Goal: Transaction & Acquisition: Obtain resource

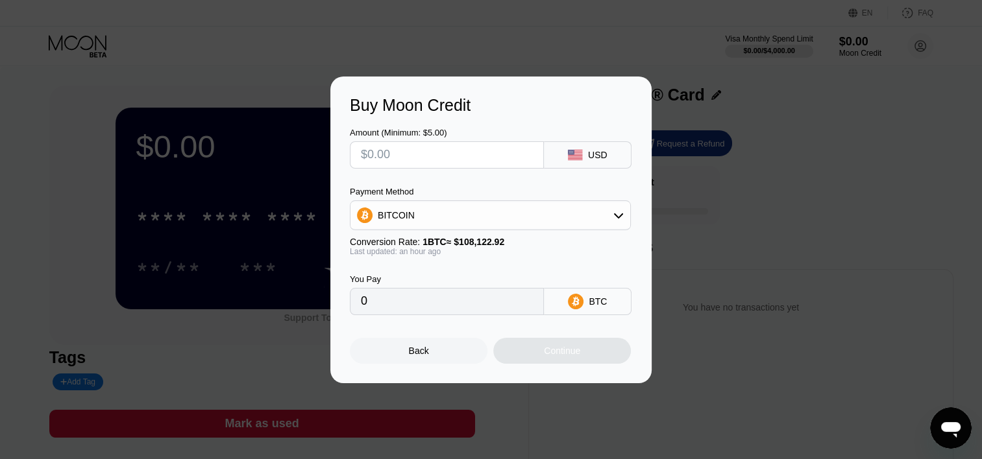
click at [470, 155] on input "text" at bounding box center [447, 155] width 172 height 26
type input "$1"
type input "0.00000925"
type input "$18"
type input "0.00016648"
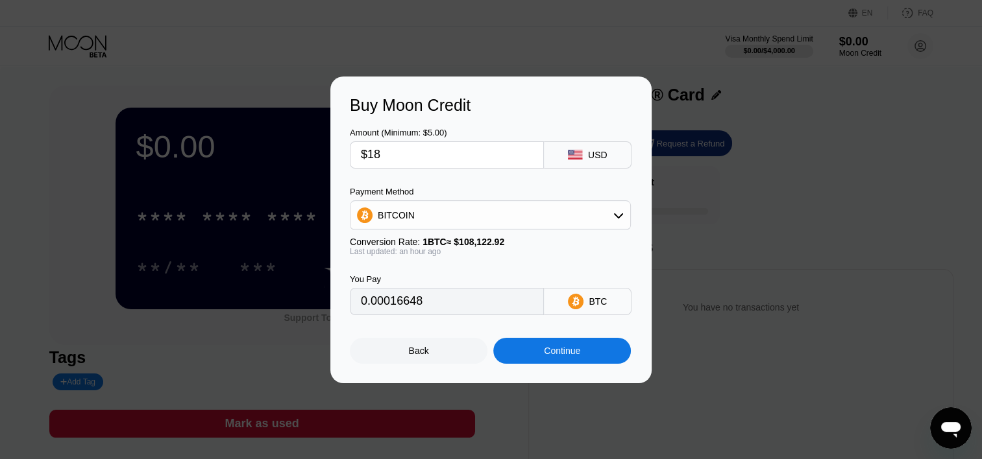
type input "$187"
type input "0.00172952"
type input "$1878"
type input "0.01732269"
type input "$1878.6"
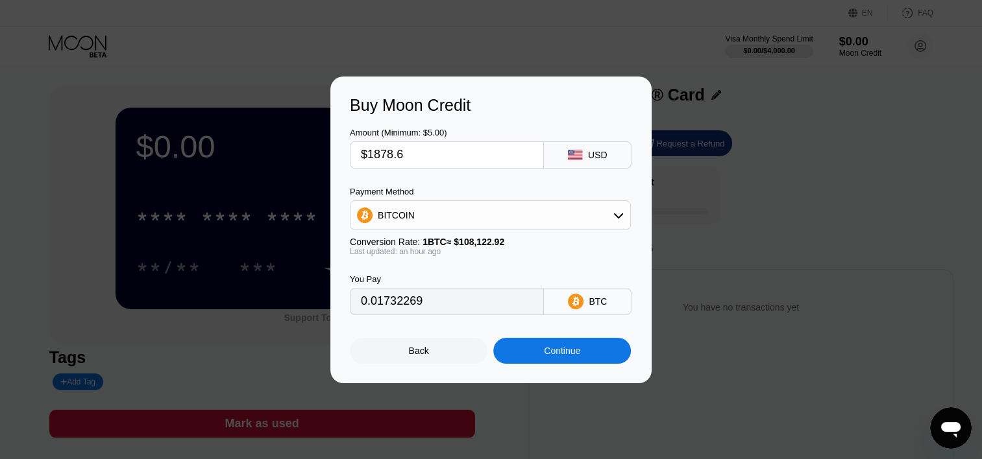
type input "0.01732823"
type input "$1878.67"
type input "0.01732887"
type input "$1878.6"
type input "0.01732823"
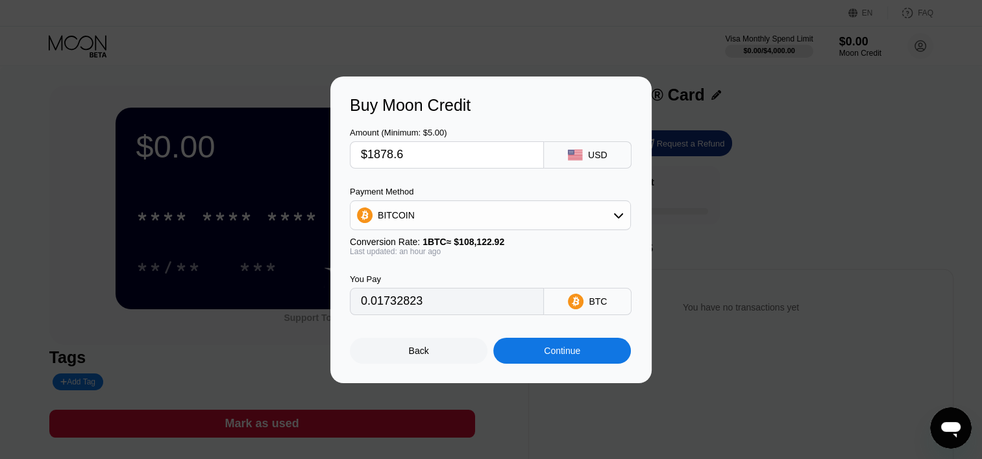
type input "$1878."
type input "0.01732269"
type input "$1878.5"
type input "0.01732731"
type input "$1878.58"
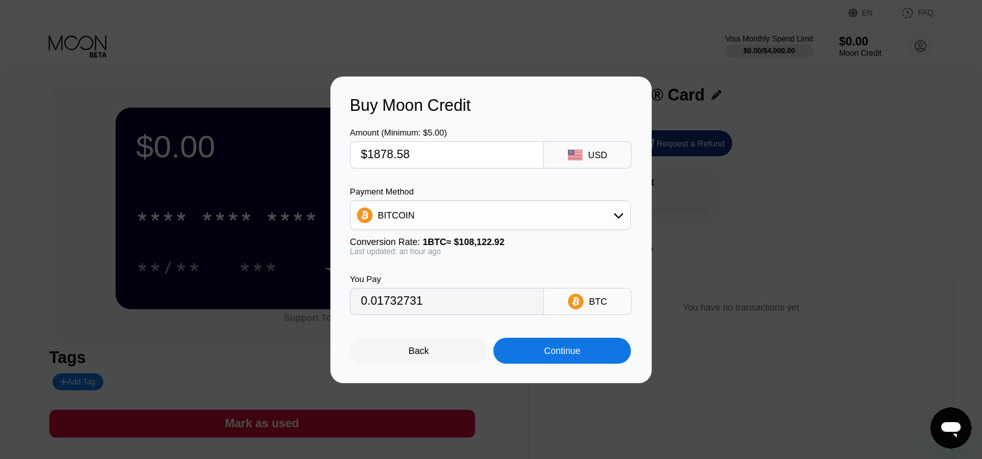
type input "0.01732804"
type input "$1878.58"
click at [491, 212] on div "BITCOIN" at bounding box center [490, 215] width 280 height 26
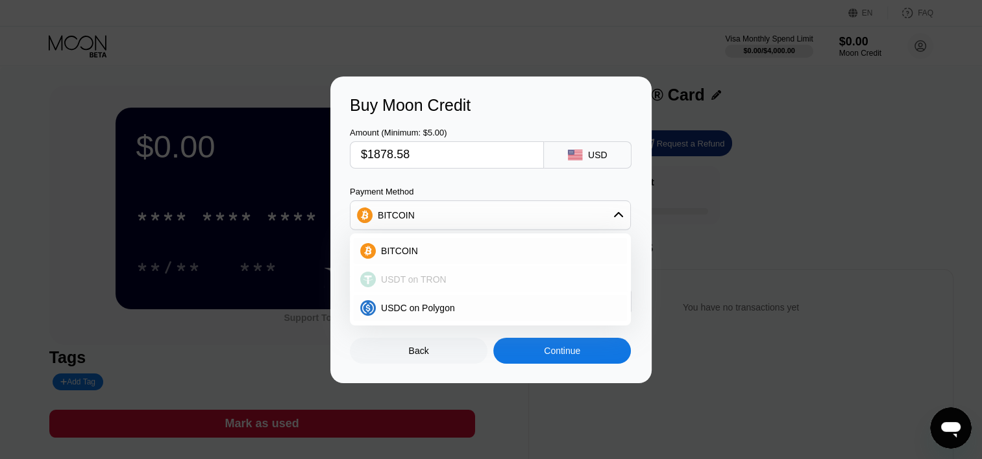
click at [476, 271] on div "USDT on TRON" at bounding box center [490, 280] width 273 height 26
type input "1897.56"
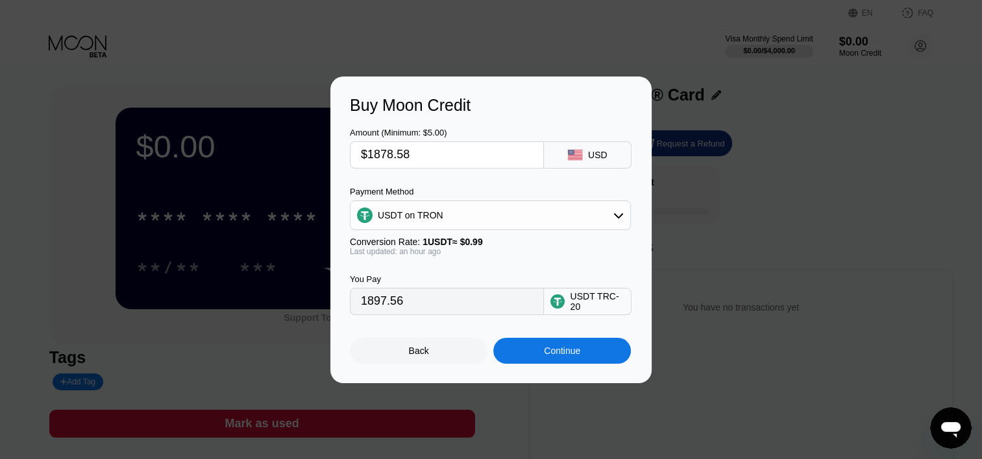
click at [419, 151] on input "$1878.58" at bounding box center [447, 155] width 172 height 26
type input "$1878.5"
type input "1897.47"
type input "$1878.59"
type input "1897.57"
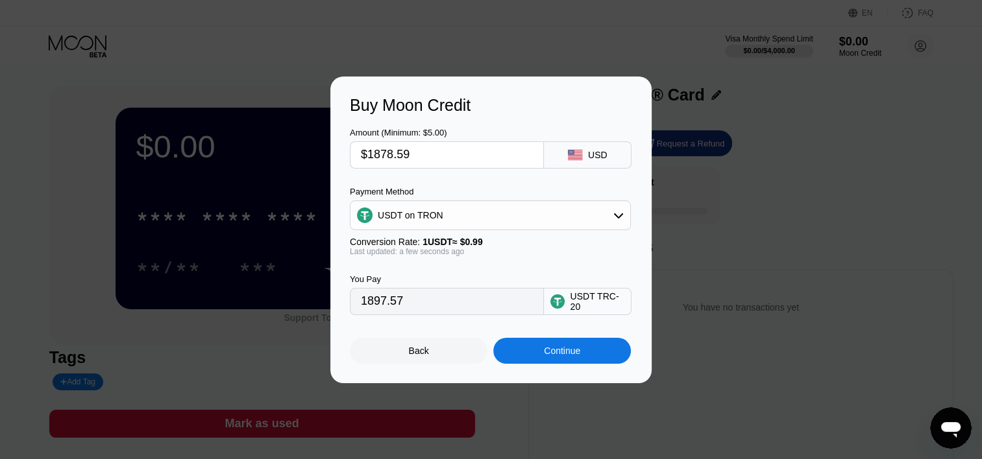
type input "$1878.59"
click at [519, 358] on div "Continue" at bounding box center [562, 351] width 138 height 26
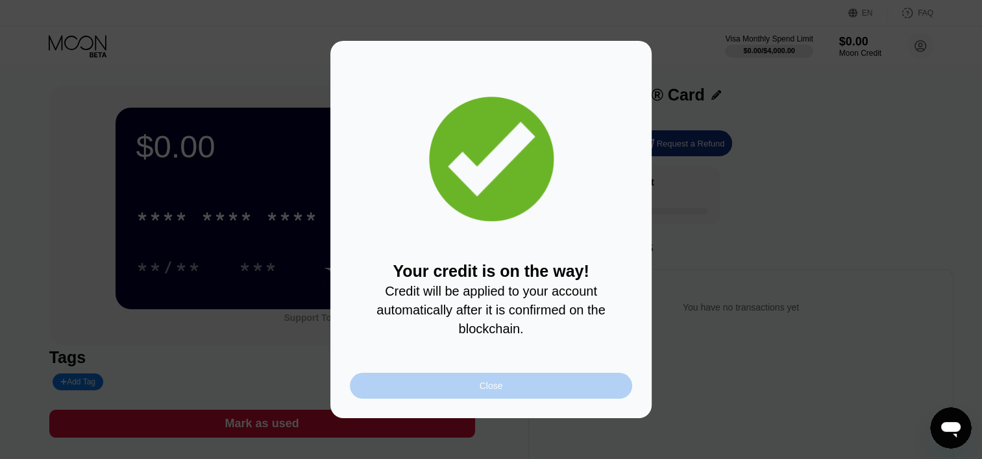
click at [441, 395] on div "Close" at bounding box center [491, 386] width 282 height 26
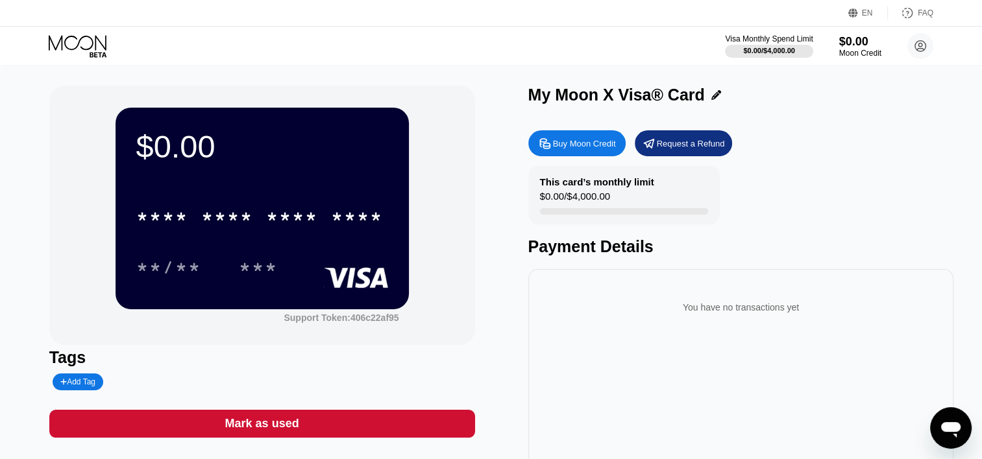
click at [204, 237] on div "* * * * * * * * * * * * **** **/** ***" at bounding box center [262, 229] width 252 height 77
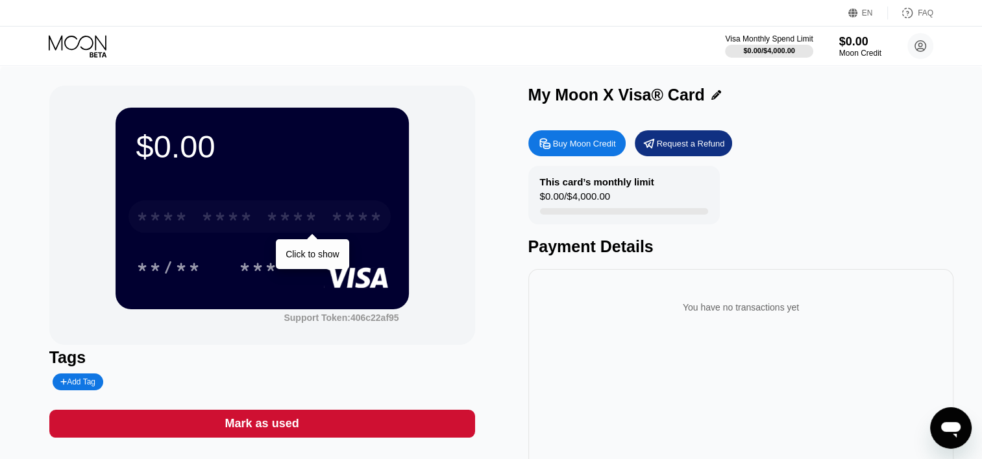
click at [230, 228] on div "* * * *" at bounding box center [227, 218] width 52 height 21
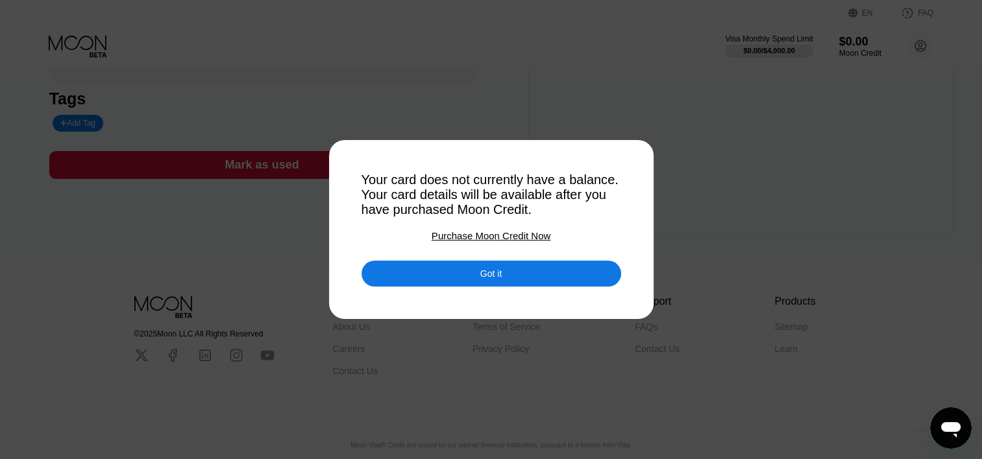
scroll to position [273, 0]
click at [468, 293] on div at bounding box center [496, 229] width 992 height 459
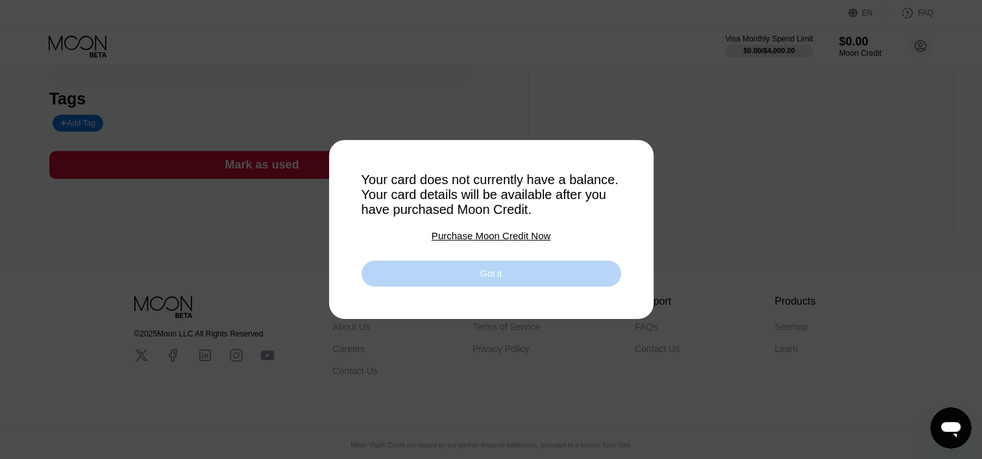
click at [496, 280] on div "Got it" at bounding box center [490, 274] width 21 height 12
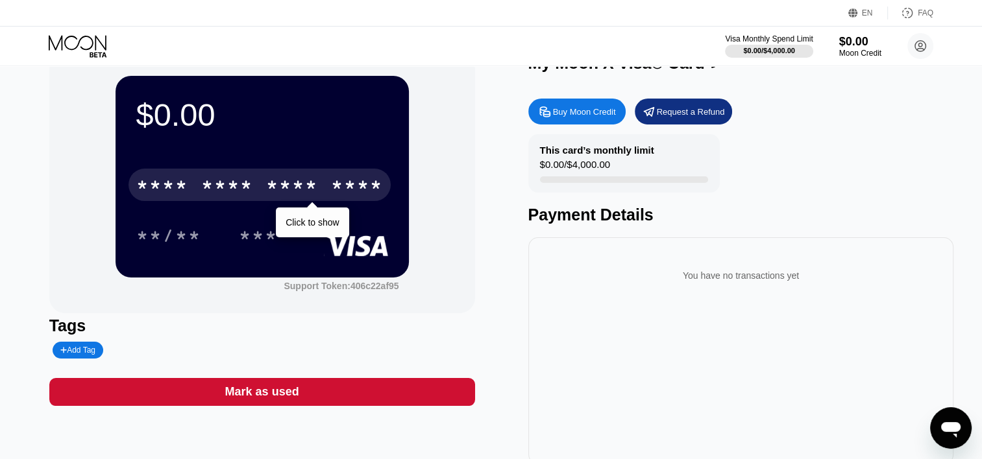
scroll to position [0, 0]
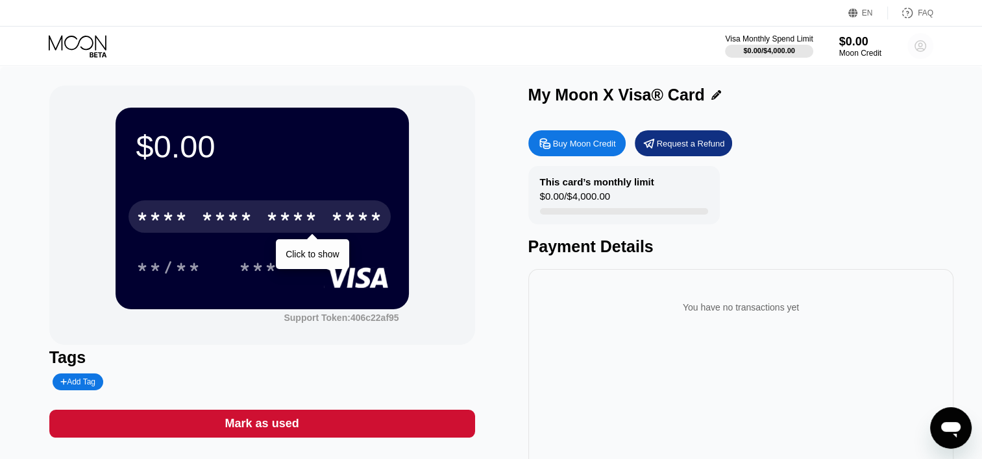
click at [912, 49] on circle at bounding box center [920, 46] width 26 height 26
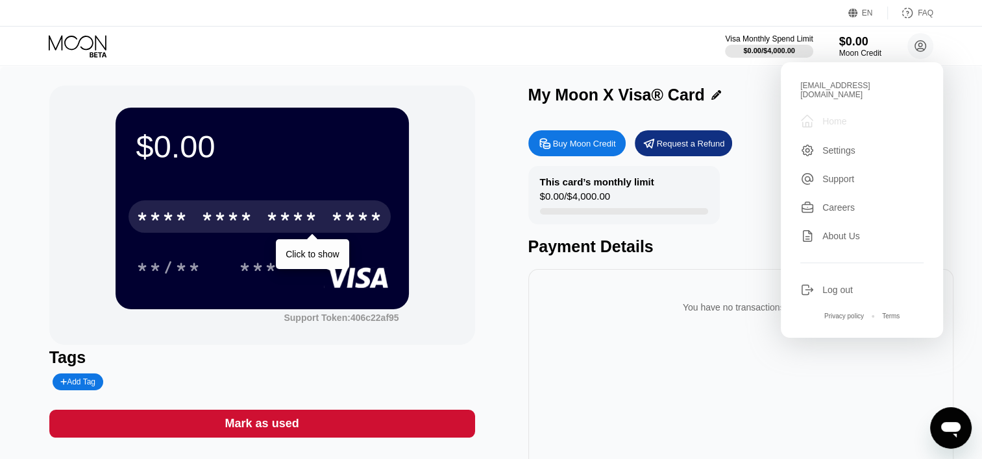
click at [843, 116] on div "Home" at bounding box center [834, 121] width 24 height 10
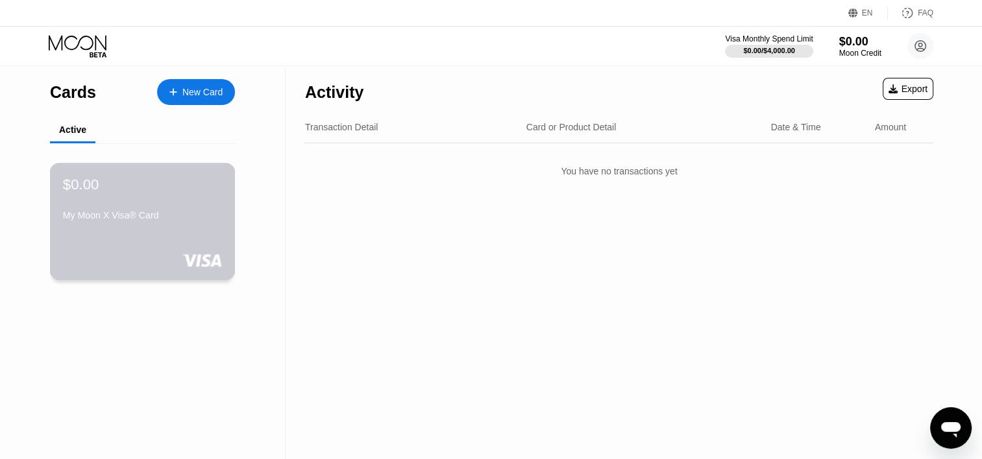
click at [191, 220] on div "My Moon X Visa® Card" at bounding box center [142, 215] width 159 height 10
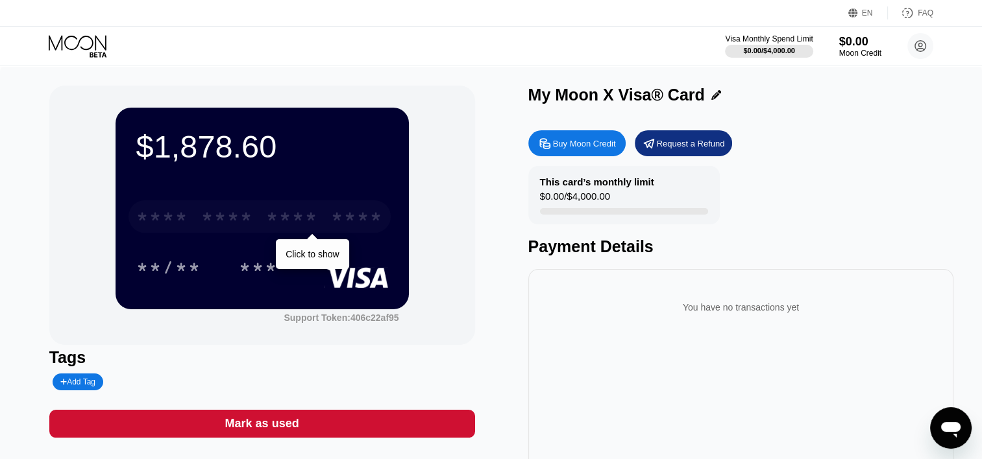
click at [206, 213] on div "* * * *" at bounding box center [227, 218] width 52 height 21
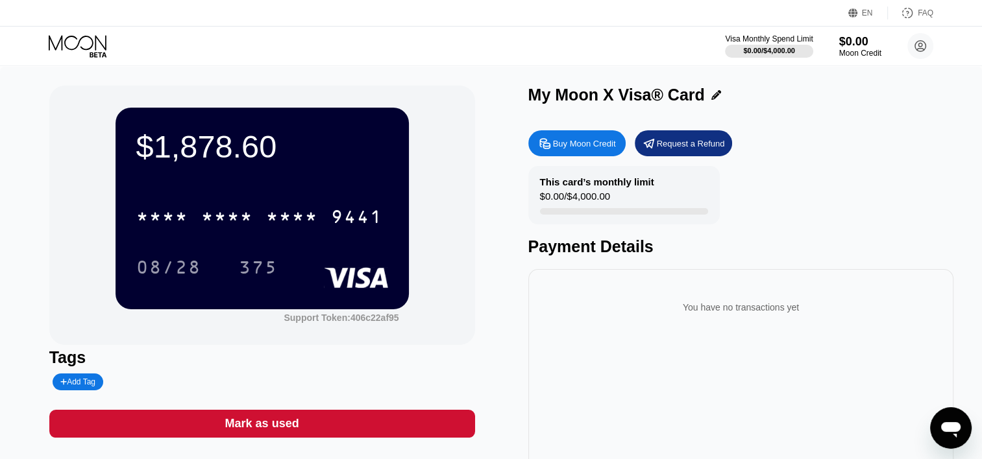
click at [401, 169] on div "$1,878.60 * * * * * * * * * * * * 9441 08/28 375" at bounding box center [262, 208] width 293 height 201
click at [356, 168] on div "$1,878.60 * * * * * * * * * * * * 9441 08/28 375" at bounding box center [262, 208] width 293 height 201
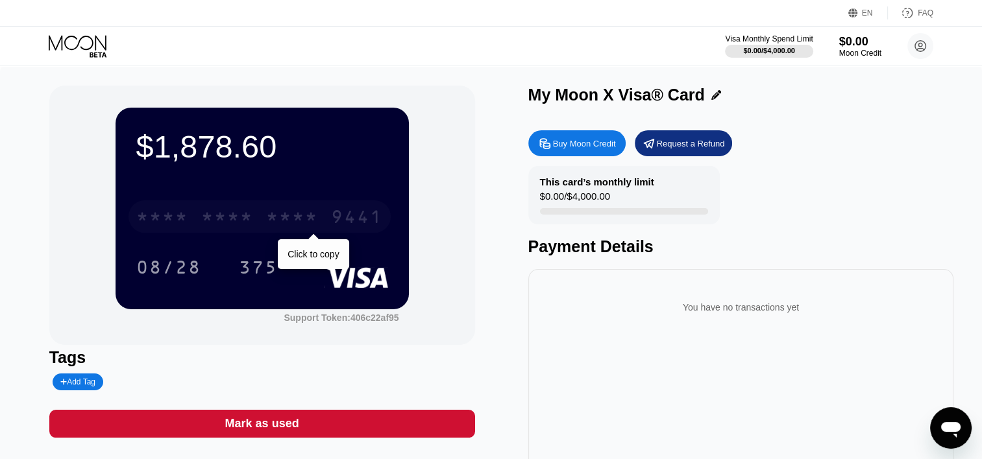
click at [136, 223] on div "* * * *" at bounding box center [162, 218] width 52 height 21
